Goal: Go to known website: Access a specific website the user already knows

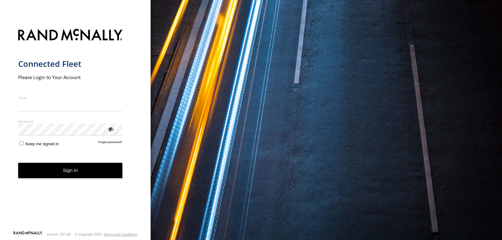
type input "**********"
click at [72, 173] on button "Sign in" at bounding box center [70, 170] width 105 height 15
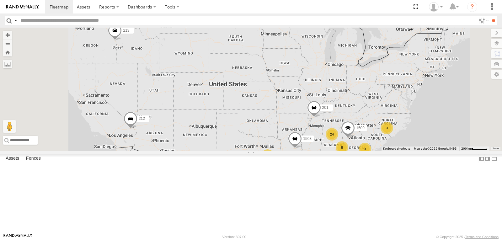
scroll to position [126, 0]
click at [0, 0] on span at bounding box center [0, 0] width 0 height 0
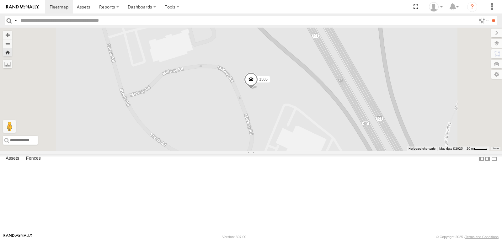
click at [0, 0] on span at bounding box center [0, 0] width 0 height 0
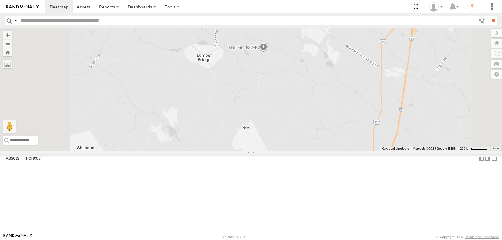
scroll to position [0, 0]
